Goal: Transaction & Acquisition: Download file/media

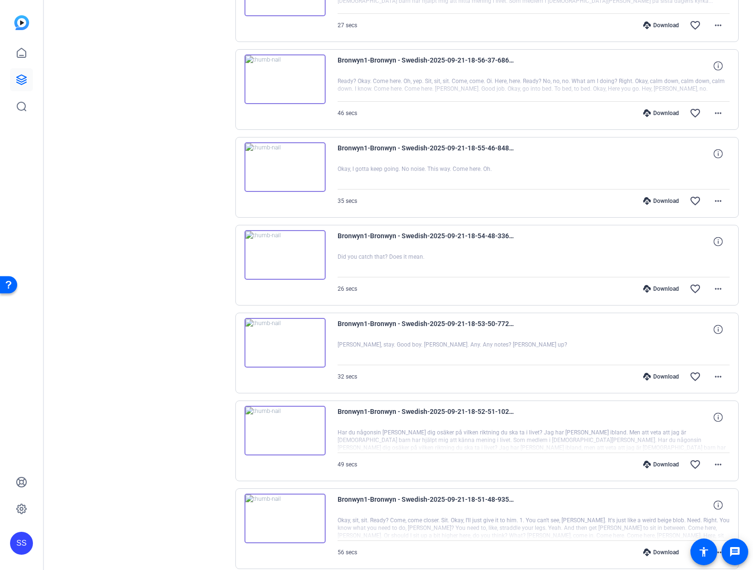
scroll to position [486, 0]
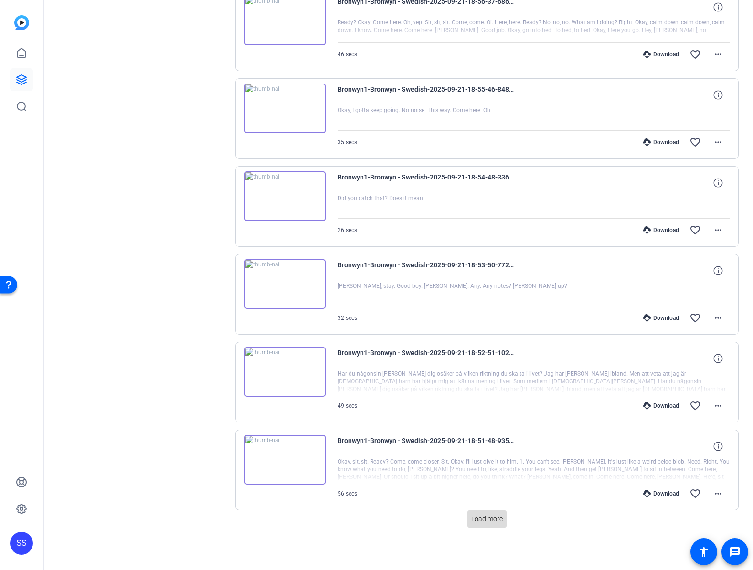
click at [471, 518] on span "Load more" at bounding box center [487, 519] width 32 height 10
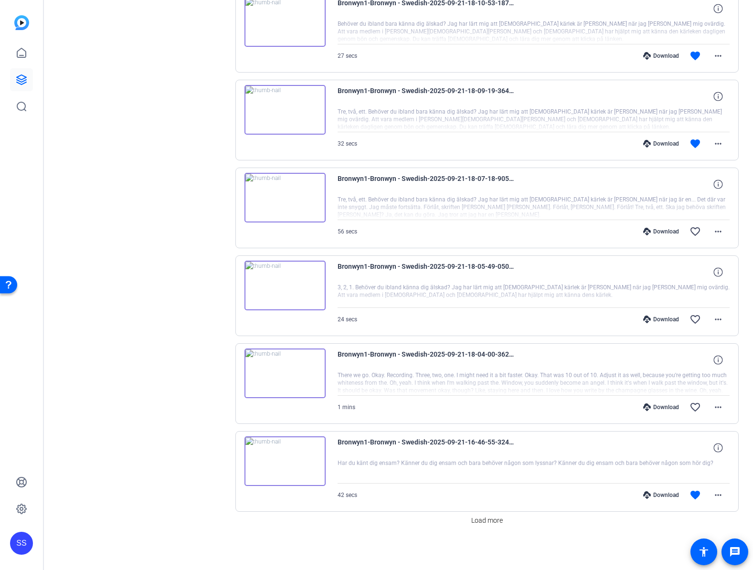
scroll to position [1364, 0]
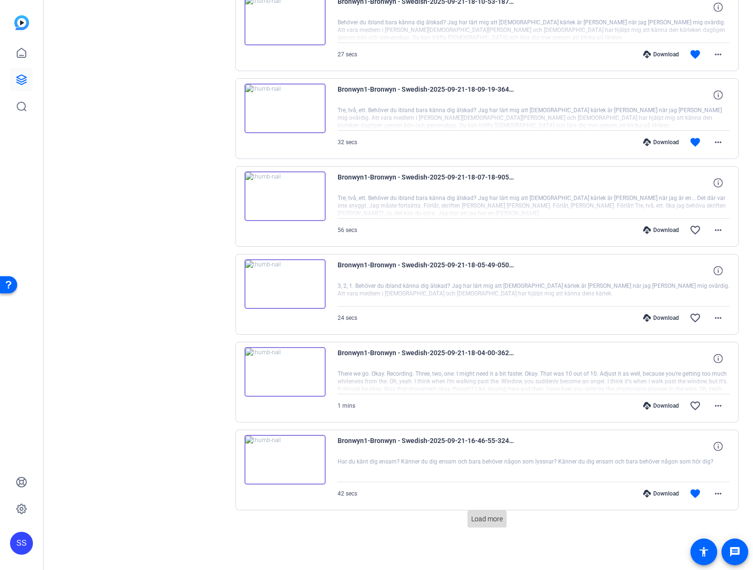
click at [480, 521] on span "Load more" at bounding box center [487, 519] width 32 height 10
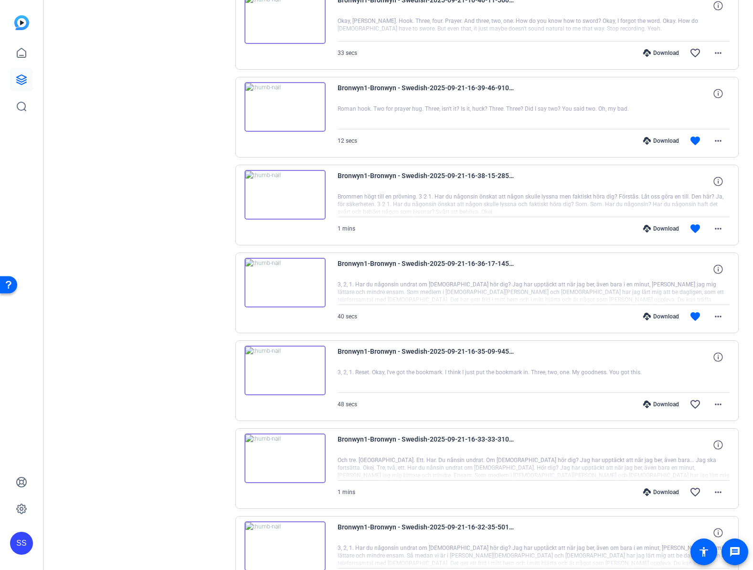
scroll to position [2243, 0]
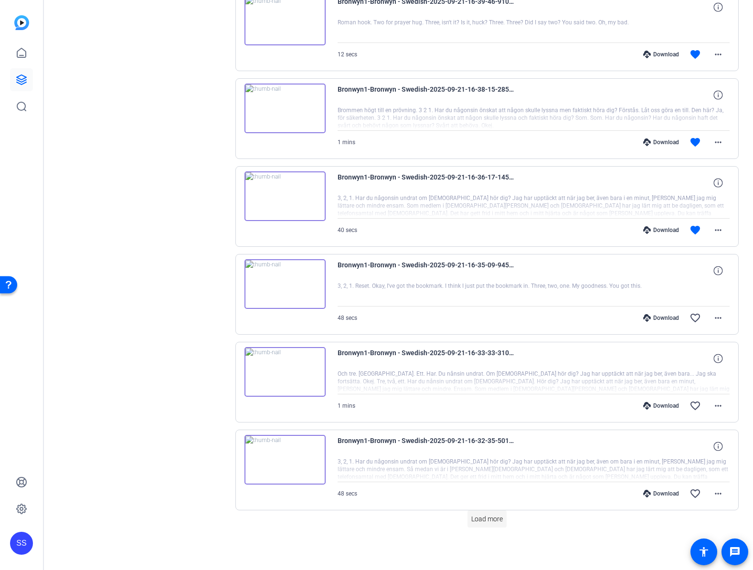
click at [484, 520] on span "Load more" at bounding box center [487, 519] width 32 height 10
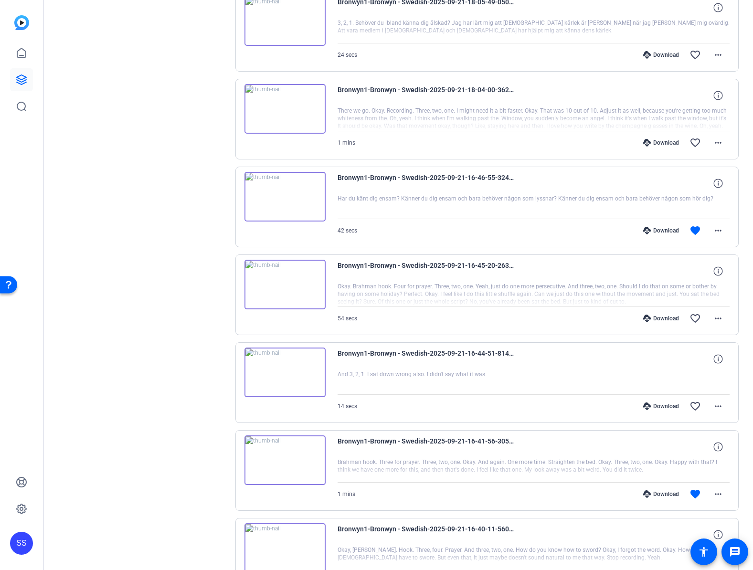
scroll to position [1575, 0]
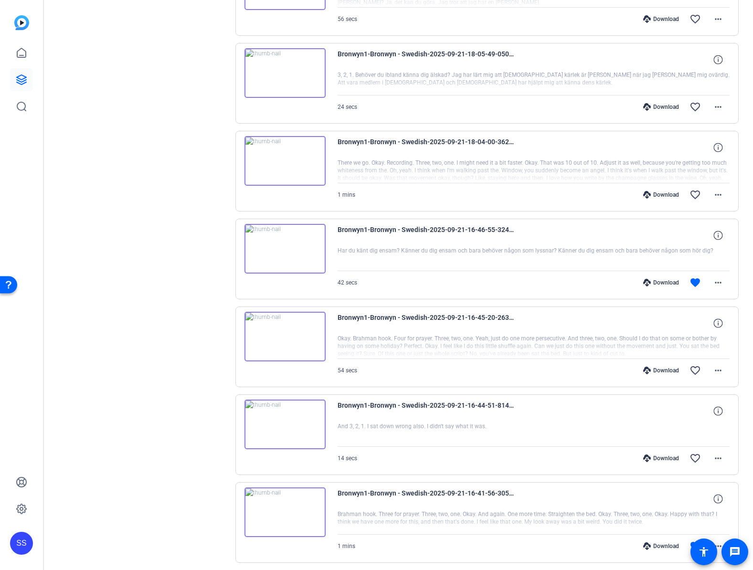
click at [646, 282] on div "Download" at bounding box center [660, 283] width 45 height 8
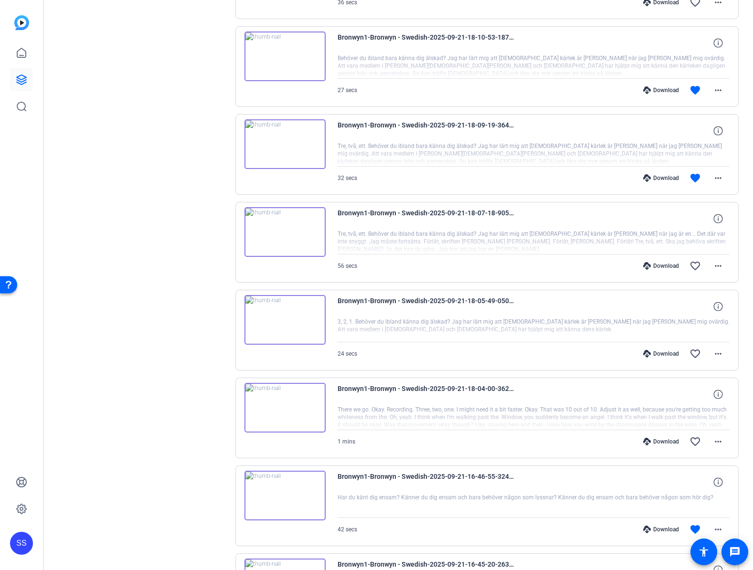
scroll to position [1269, 0]
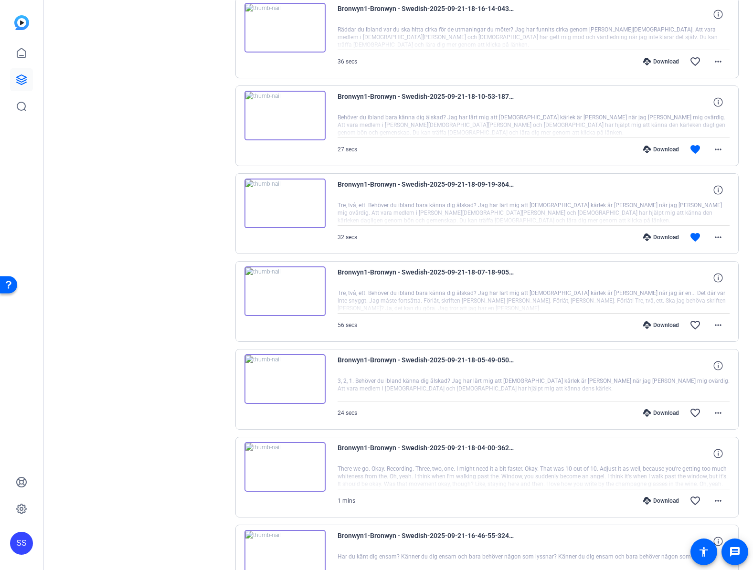
click at [662, 236] on div "Download" at bounding box center [660, 237] width 45 height 8
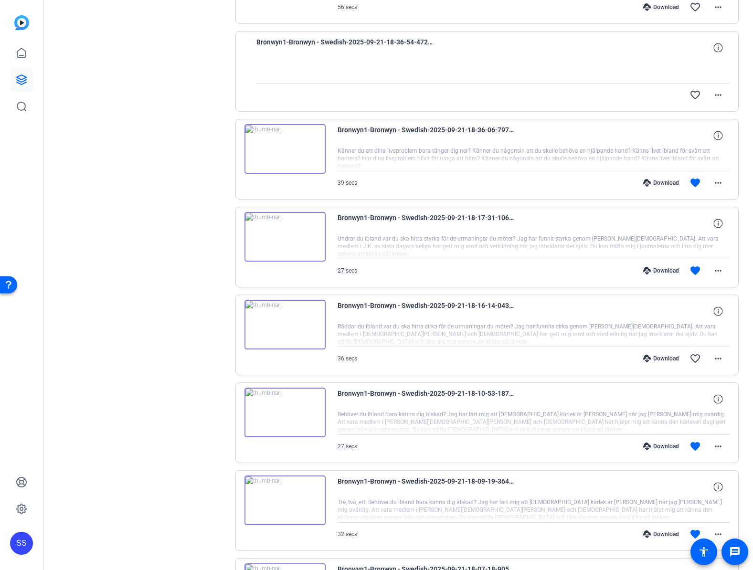
scroll to position [917, 0]
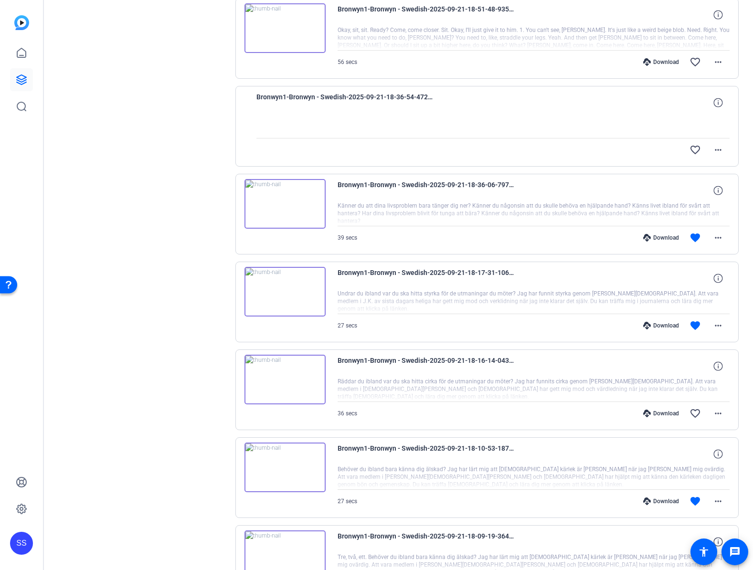
click at [646, 501] on div "Download" at bounding box center [660, 501] width 45 height 8
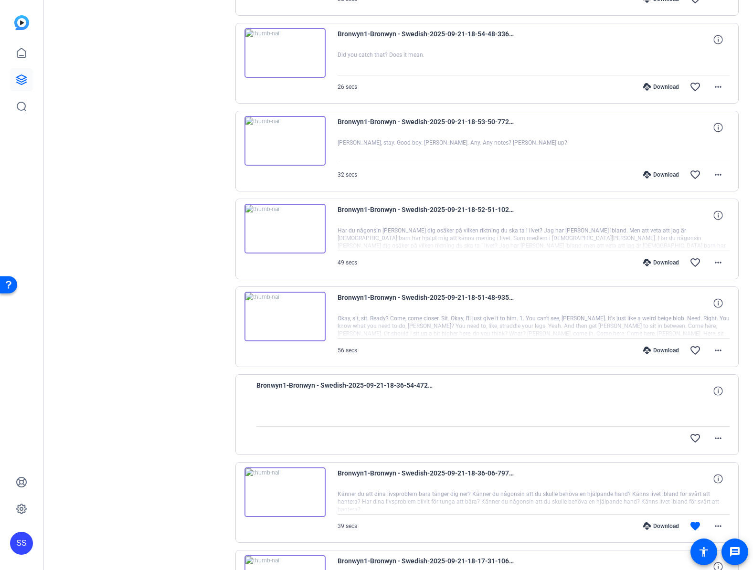
scroll to position [704, 0]
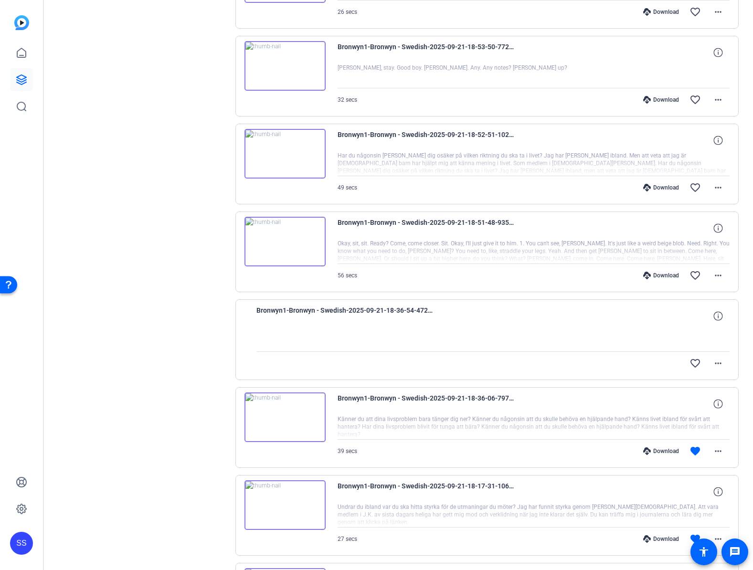
click at [665, 540] on div "Download" at bounding box center [660, 539] width 45 height 8
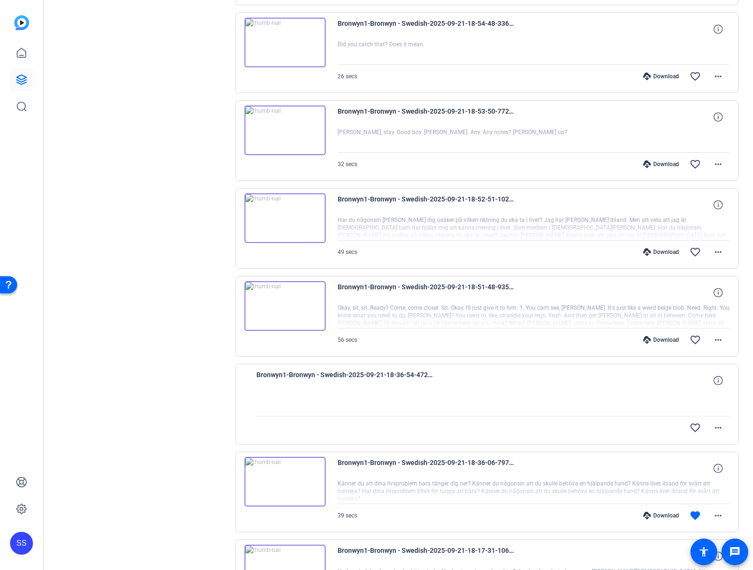
scroll to position [614, 0]
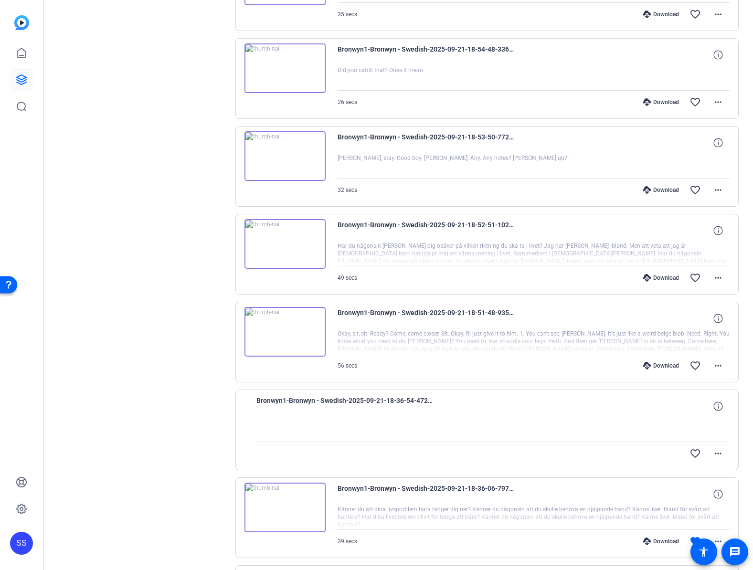
click at [655, 538] on div "Download" at bounding box center [660, 542] width 45 height 8
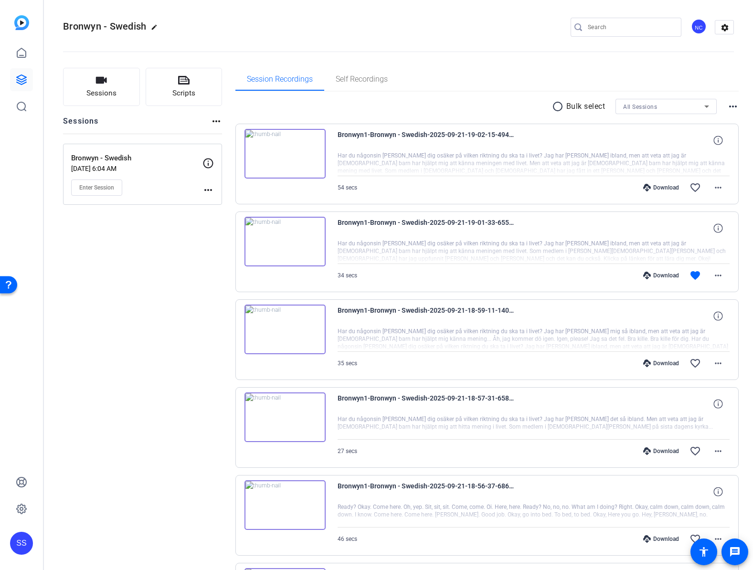
scroll to position [0, 0]
click at [654, 276] on div "Download" at bounding box center [660, 277] width 45 height 8
